Goal: Task Accomplishment & Management: Use online tool/utility

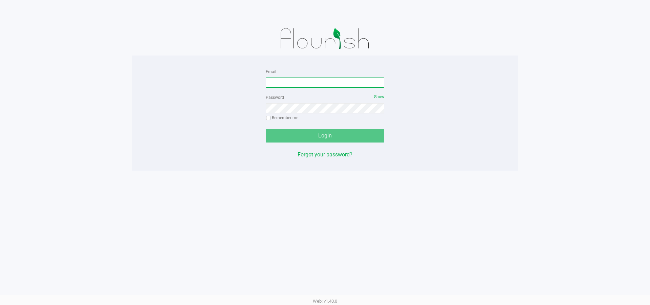
click at [287, 84] on input "Email" at bounding box center [325, 82] width 118 height 10
type input "w"
type input "[EMAIL_ADDRESS][DOMAIN_NAME]"
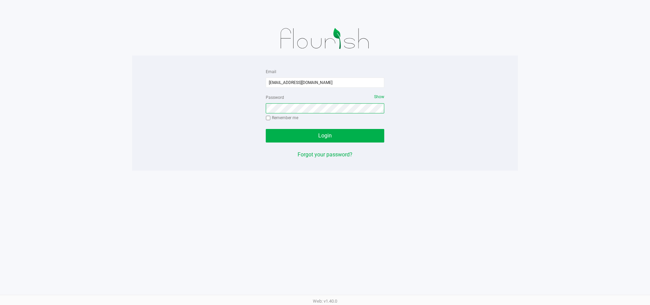
click at [266, 129] on button "Login" at bounding box center [325, 136] width 118 height 14
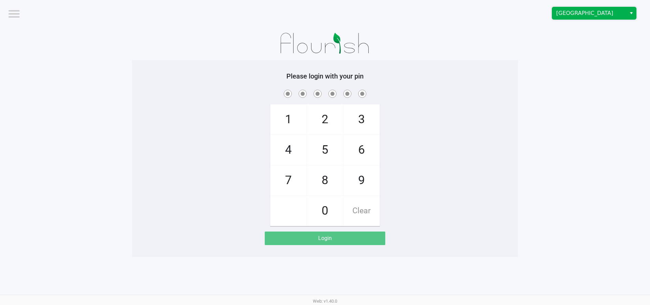
click at [618, 12] on span "[GEOGRAPHIC_DATA]" at bounding box center [589, 13] width 66 height 8
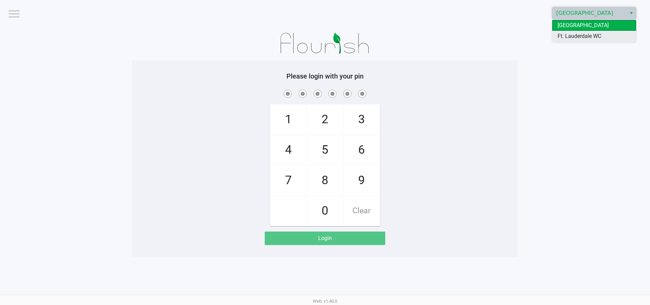
click at [607, 35] on li "Ft. Lauderdale WC" at bounding box center [594, 36] width 84 height 11
click at [591, 95] on app-pos-login-wrapper "Logout Ft. Lauderdale WC Please login with your pin 1 4 7 2 5 8 0 3 6 9 Clear L…" at bounding box center [325, 128] width 650 height 257
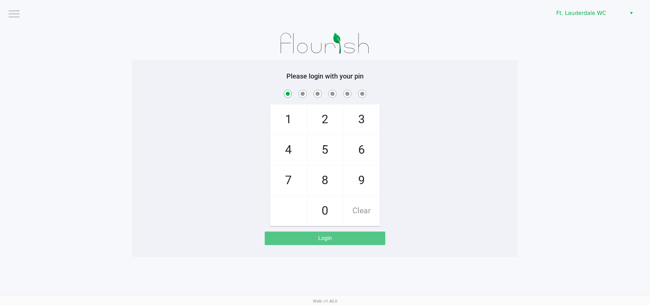
checkbox input "true"
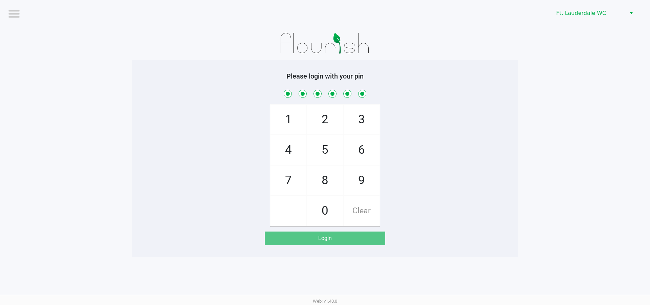
checkbox input "true"
click at [590, 92] on app-pos-login-wrapper "Logout Ft. Lauderdale WC Please login with your pin 1 4 7 2 5 8 0 3 6 9 Clear L…" at bounding box center [325, 128] width 650 height 257
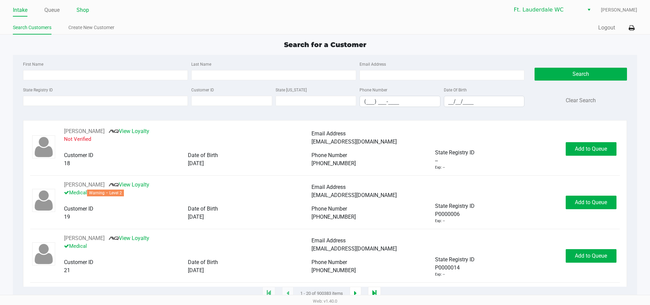
click at [88, 9] on link "Shop" at bounding box center [82, 9] width 13 height 9
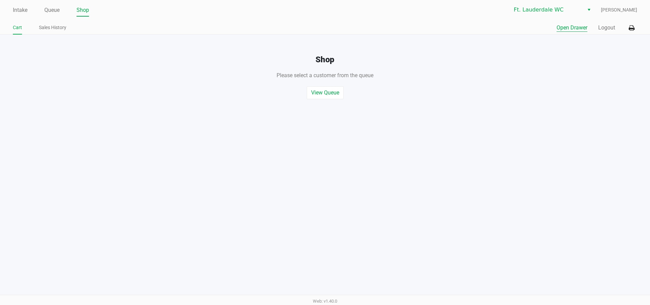
click at [573, 29] on button "Open Drawer" at bounding box center [571, 28] width 31 height 8
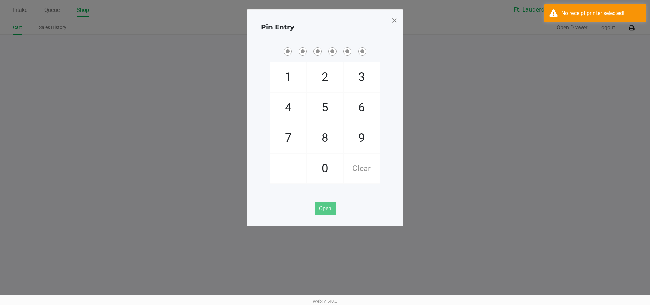
click at [391, 21] on span at bounding box center [394, 20] width 6 height 11
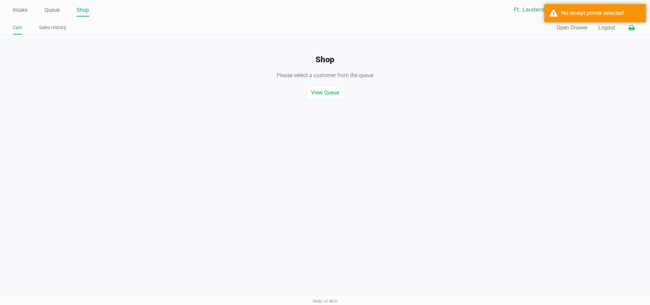
click at [635, 27] on button at bounding box center [631, 28] width 11 height 13
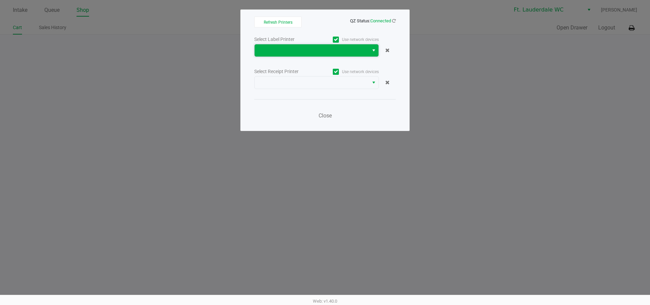
click at [342, 53] on span at bounding box center [311, 50] width 106 height 8
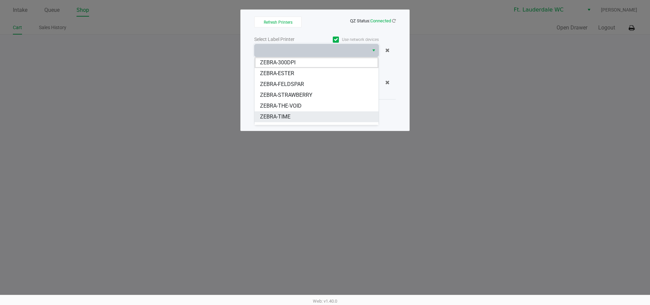
click at [288, 117] on span "ZEBRA-TIME" at bounding box center [275, 117] width 30 height 8
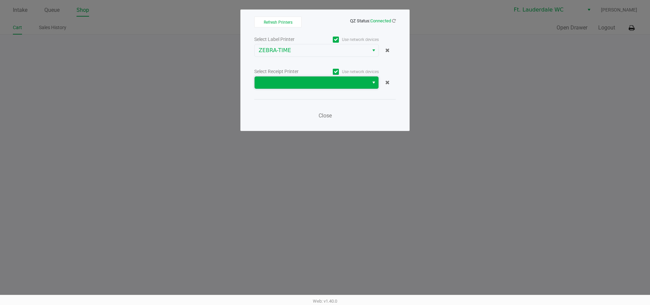
click at [295, 83] on span at bounding box center [311, 82] width 106 height 8
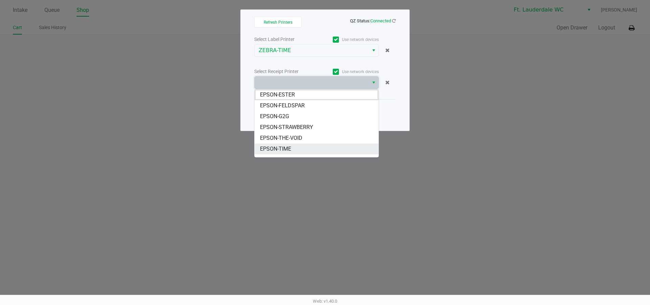
click at [295, 153] on li "EPSON-TIME" at bounding box center [316, 148] width 124 height 11
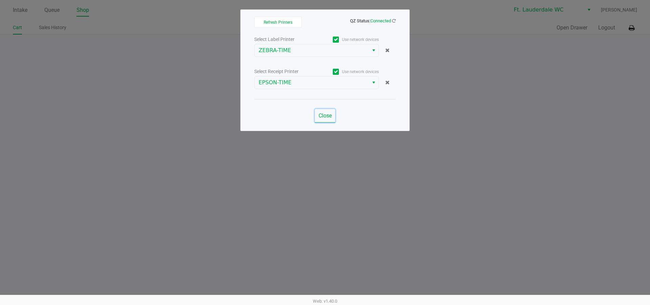
click at [320, 122] on button "Close" at bounding box center [325, 116] width 20 height 14
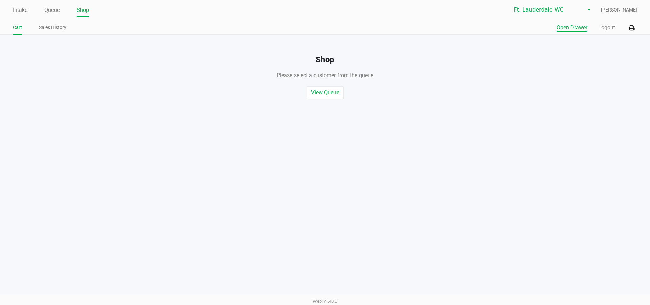
click at [560, 27] on button "Open Drawer" at bounding box center [571, 28] width 31 height 8
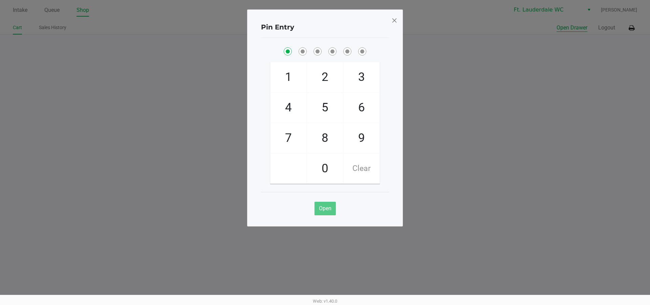
checkbox input "true"
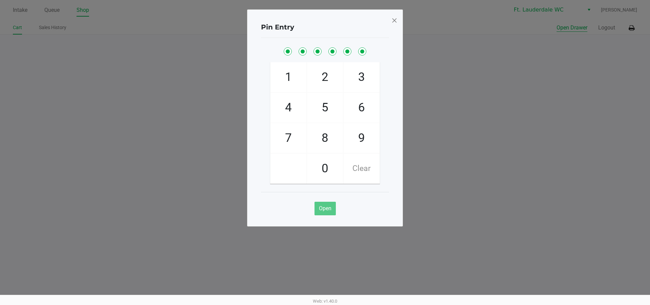
checkbox input "true"
